Goal: Task Accomplishment & Management: Complete application form

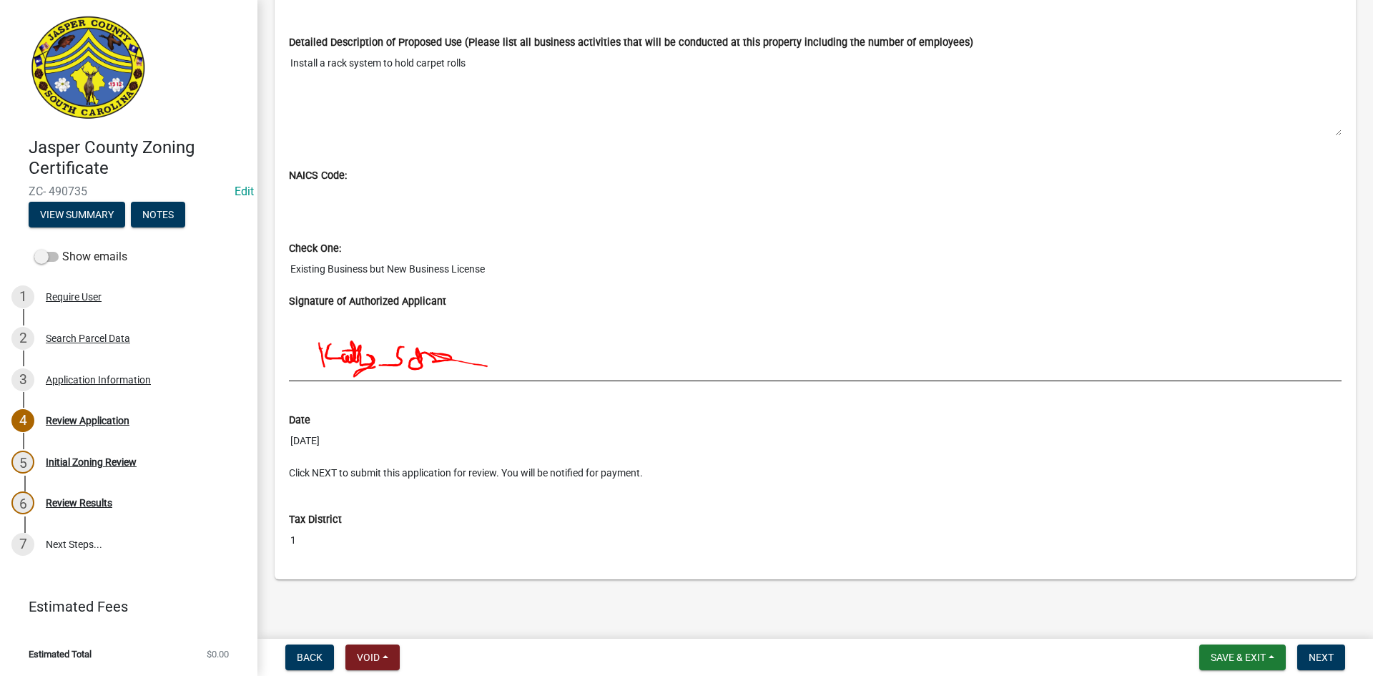
scroll to position [1233, 0]
click at [1331, 661] on span "Next" at bounding box center [1320, 656] width 25 height 11
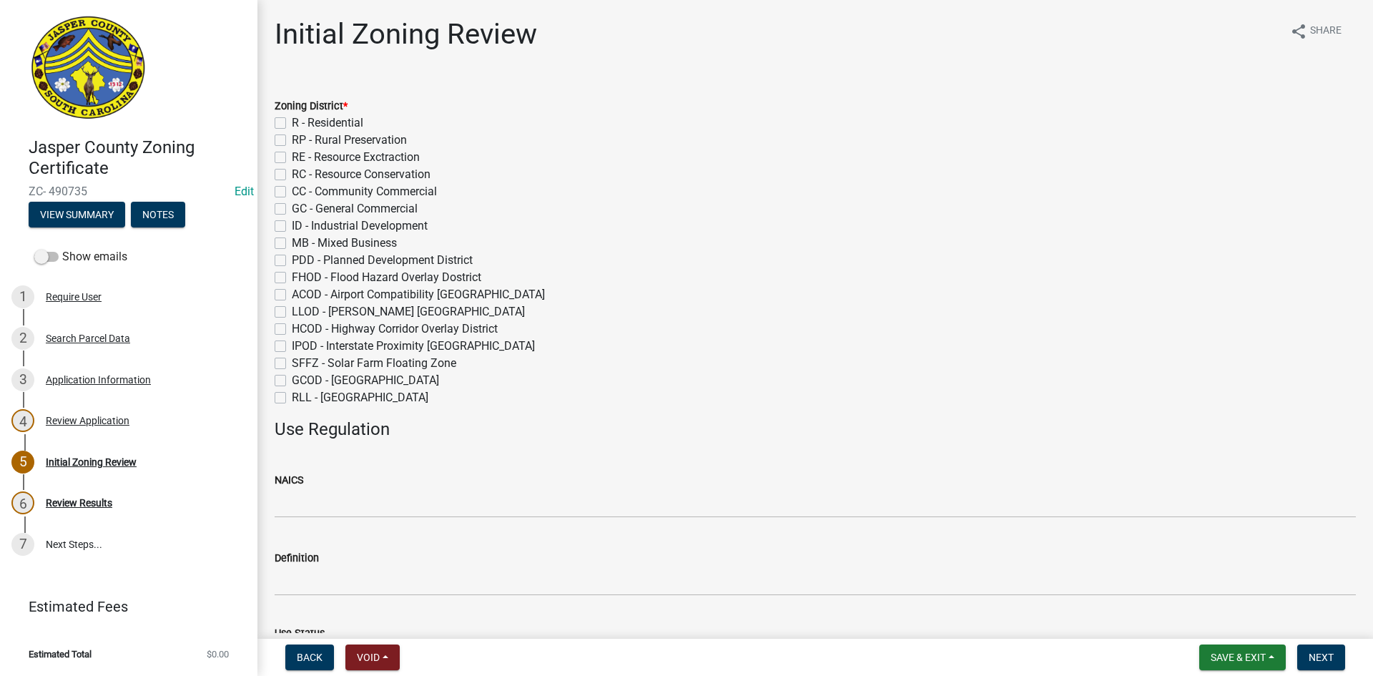
click at [292, 226] on label "ID - Industrial Development" at bounding box center [360, 225] width 136 height 17
click at [292, 226] on input "ID - Industrial Development" at bounding box center [296, 221] width 9 height 9
checkbox input "true"
checkbox input "false"
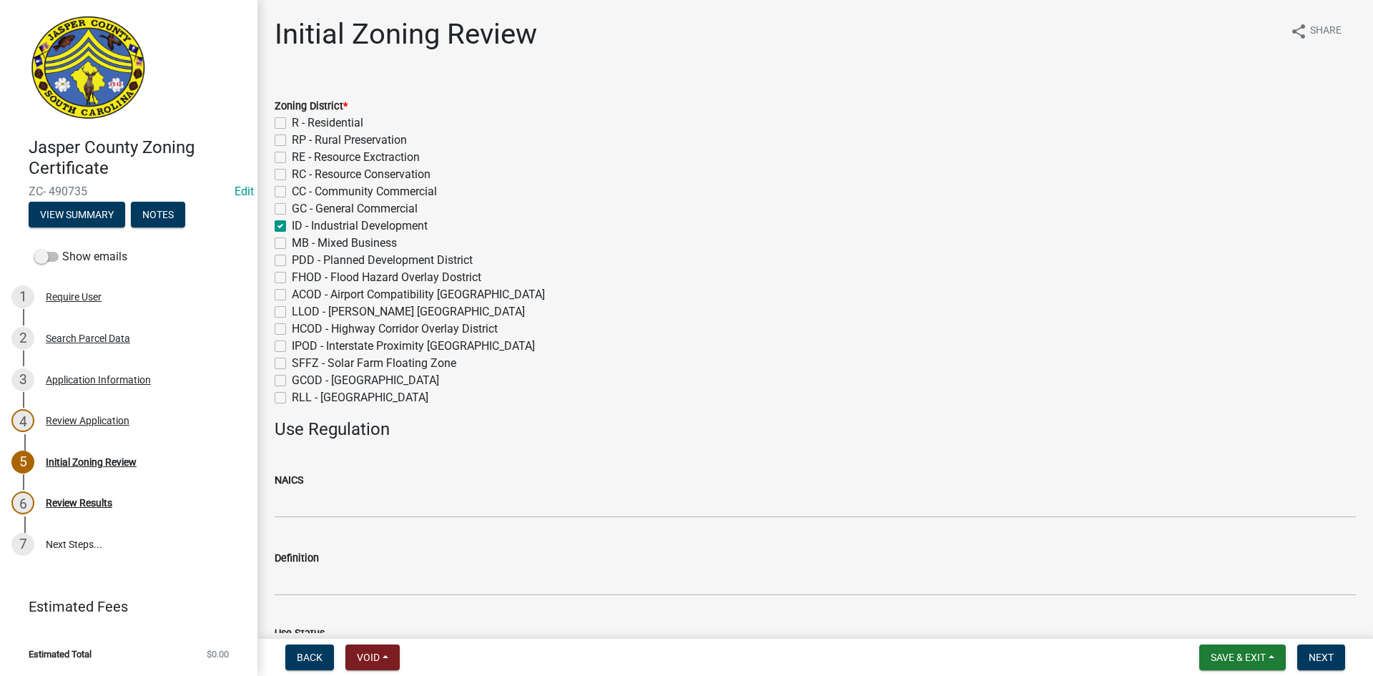
checkbox input "false"
checkbox input "true"
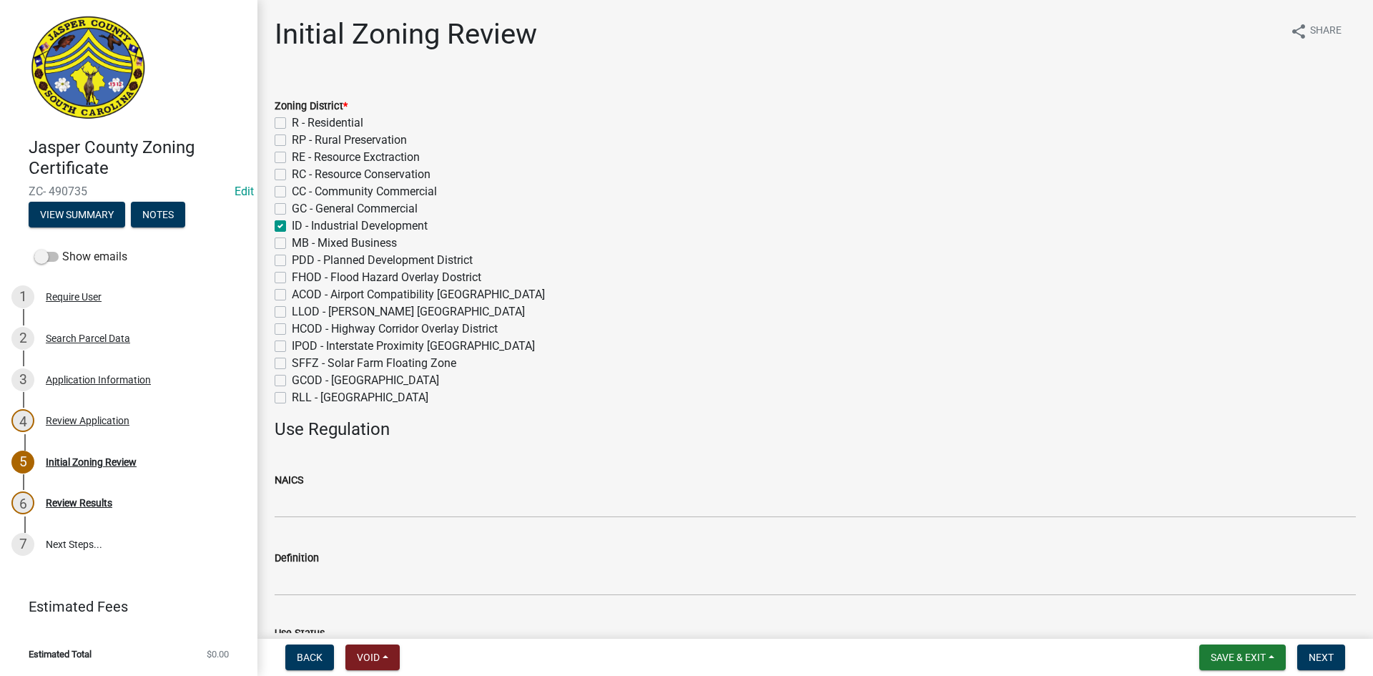
checkbox input "false"
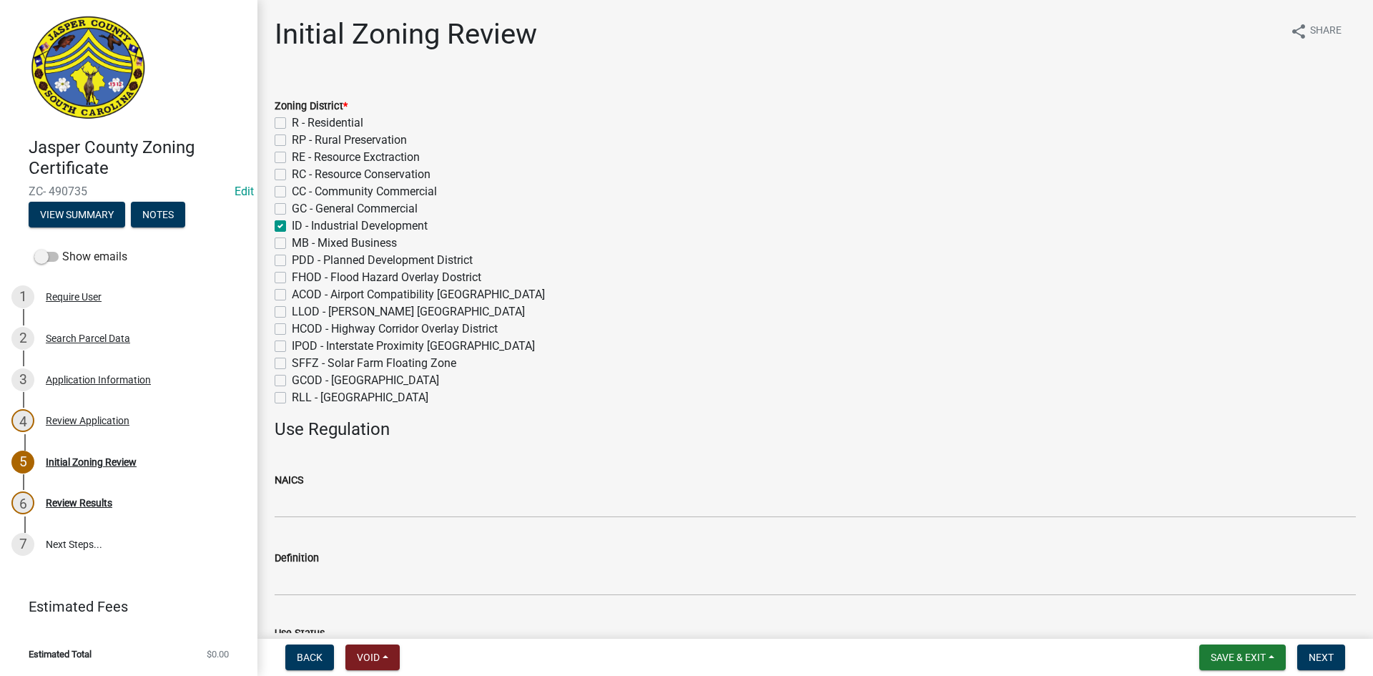
checkbox input "false"
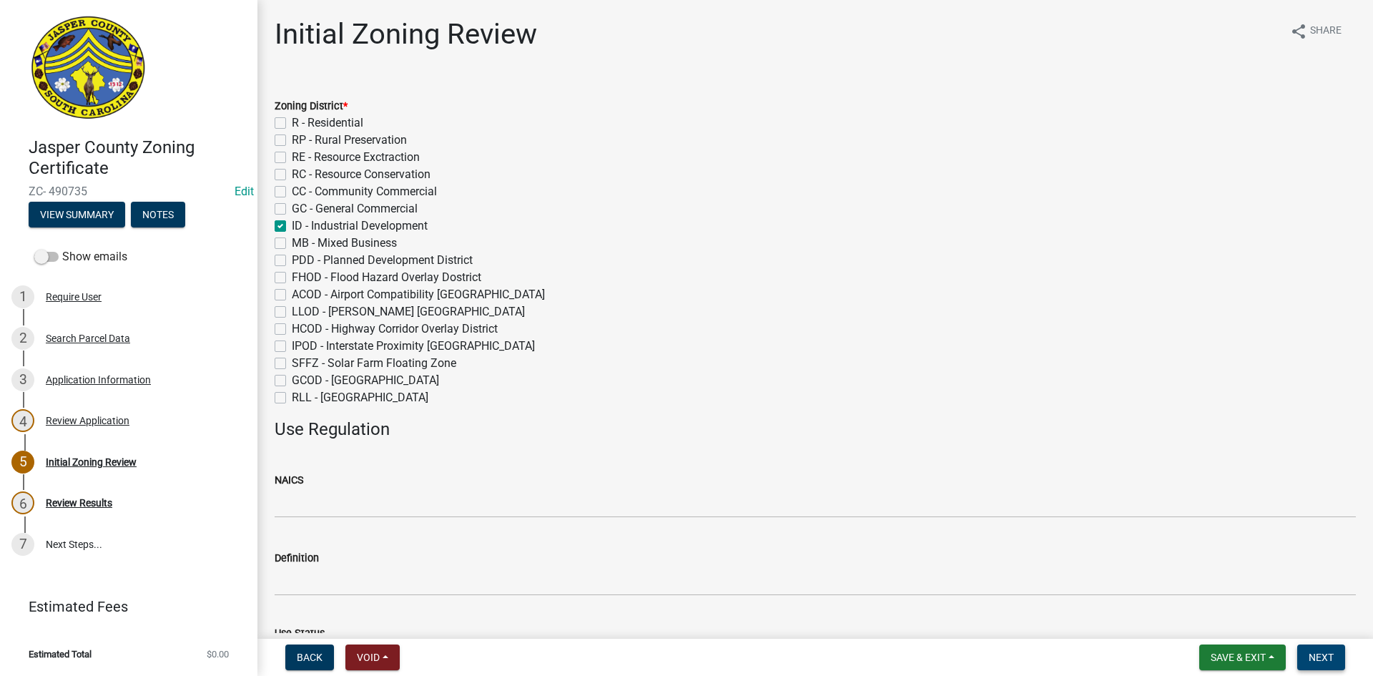
click at [1316, 651] on span "Next" at bounding box center [1320, 656] width 25 height 11
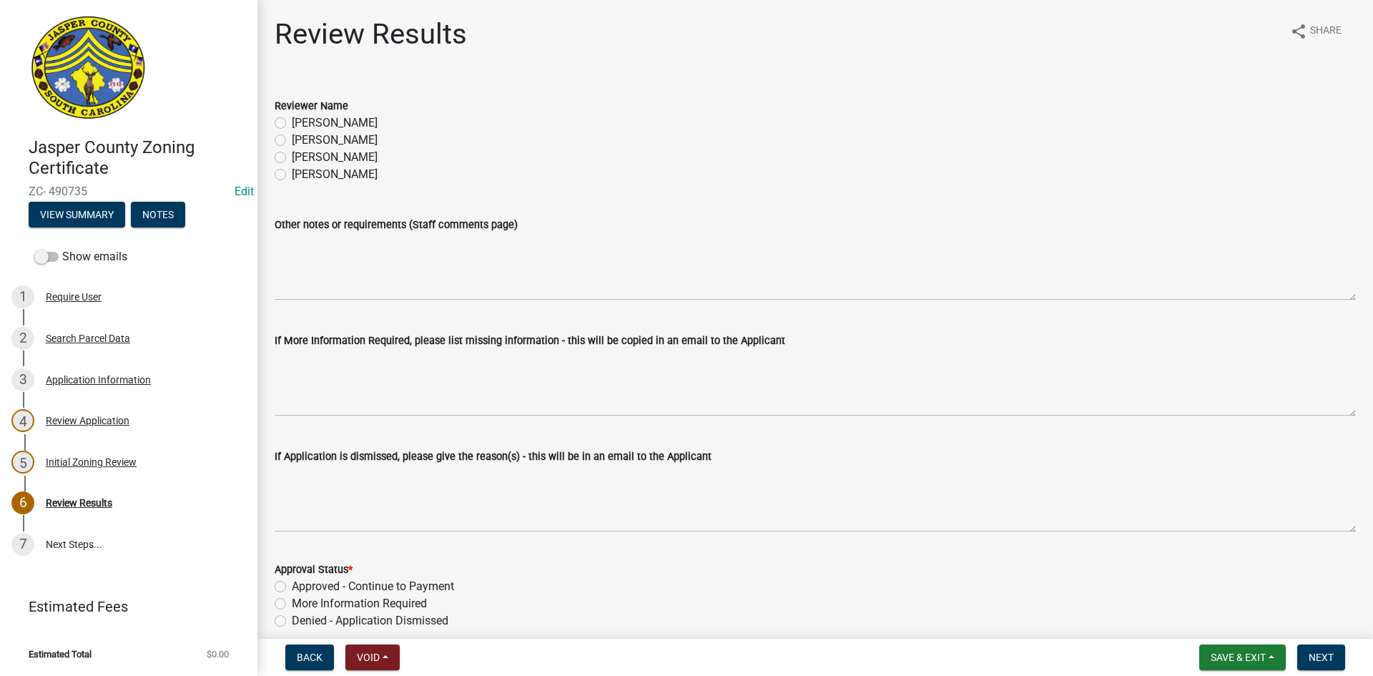
click at [292, 136] on label "[PERSON_NAME]" at bounding box center [335, 140] width 86 height 17
click at [292, 136] on input "[PERSON_NAME]" at bounding box center [296, 136] width 9 height 9
radio input "true"
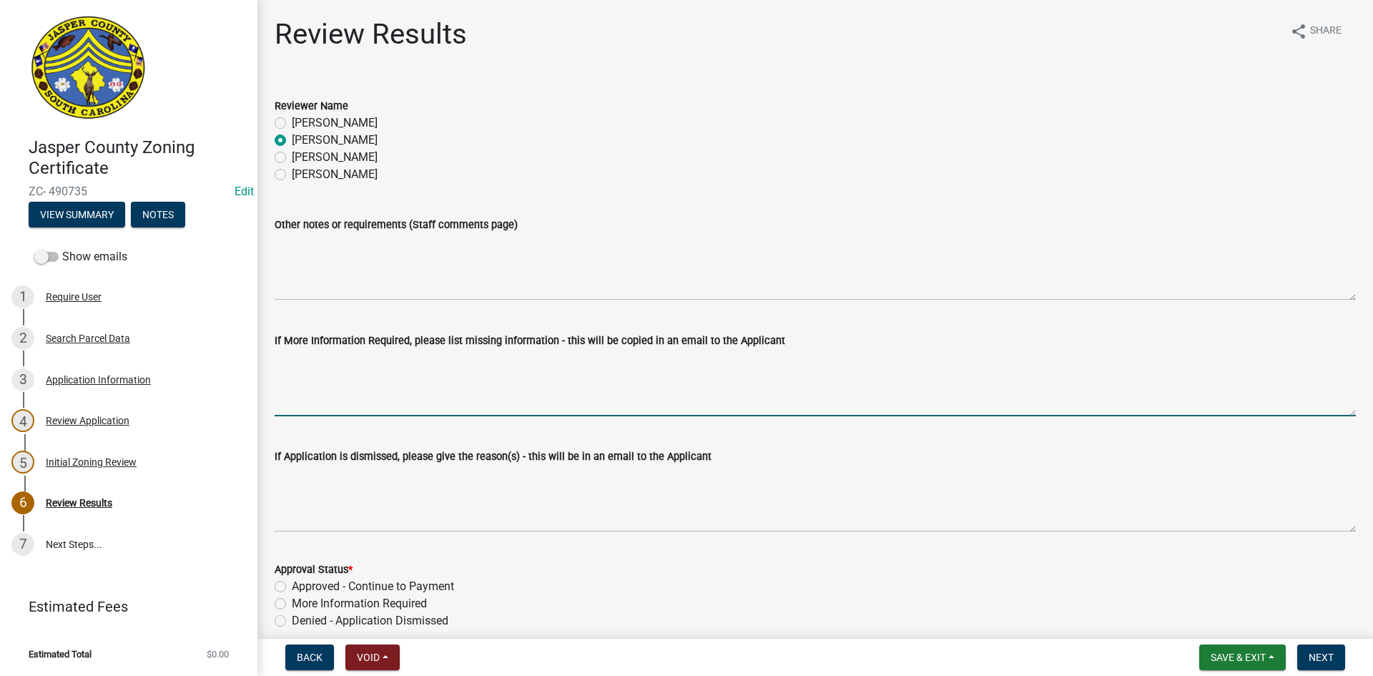
click at [303, 354] on textarea "If More Information Required, please list missing information - this will be co…" at bounding box center [815, 382] width 1081 height 67
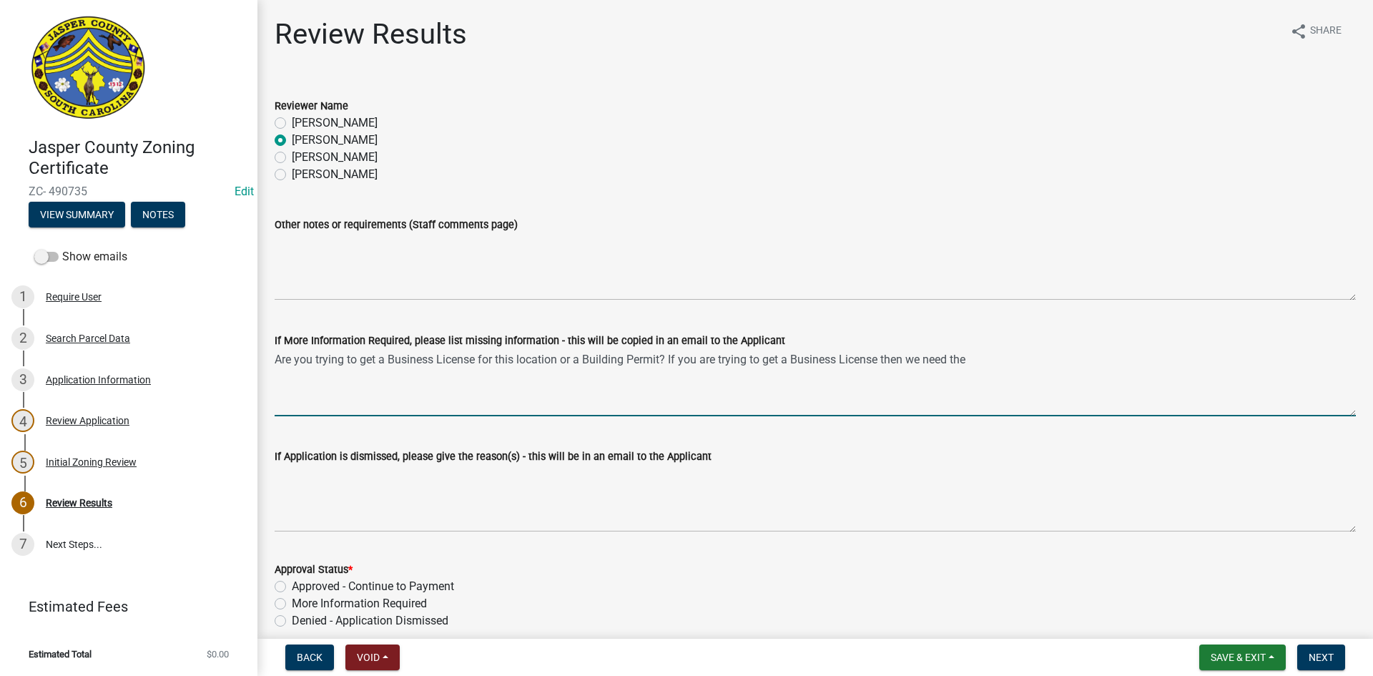
type textarea "Are you trying to get a Business License for this location or a Building Permit…"
